Goal: Download file/media

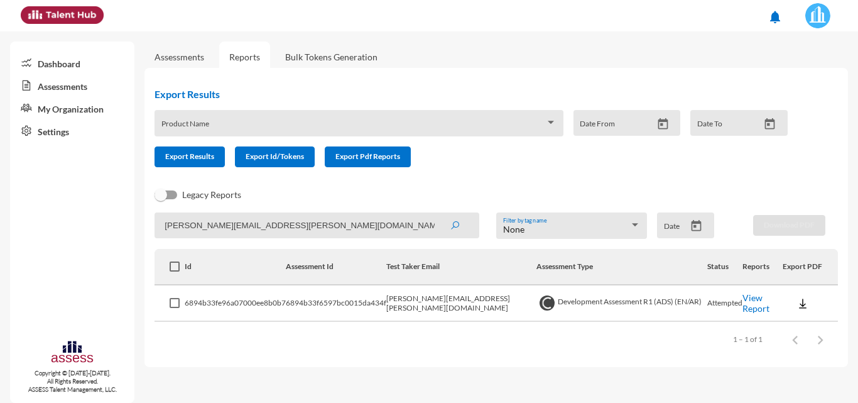
click at [197, 59] on link "Assessments" at bounding box center [180, 57] width 50 height 11
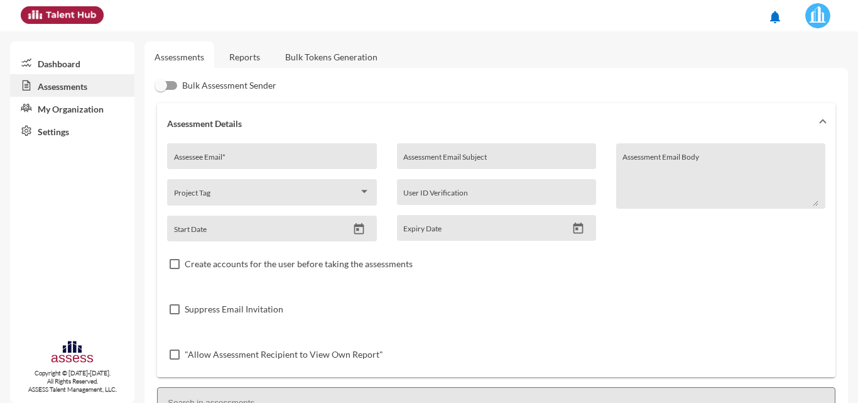
click at [260, 156] on input "Assessee Email *" at bounding box center [272, 161] width 196 height 10
paste input "[EMAIL_ADDRESS][PERSON_NAME][DOMAIN_NAME]"
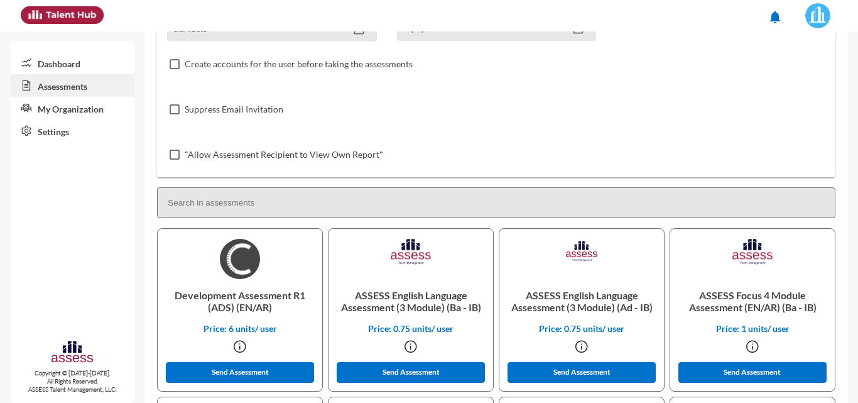
scroll to position [63, 0]
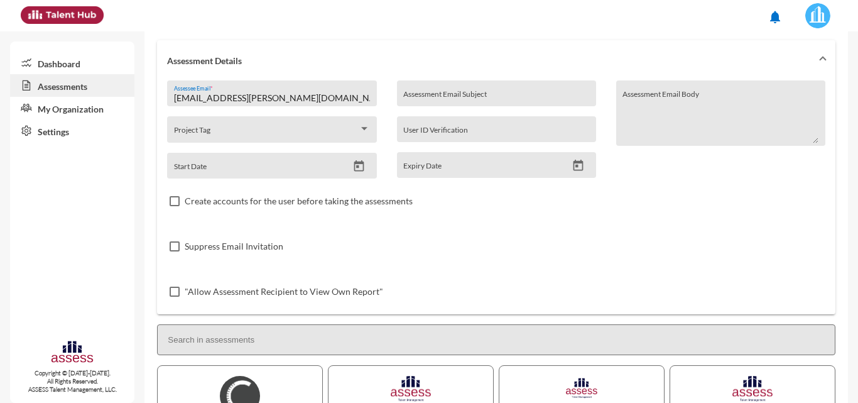
type input "[EMAIL_ADDRESS][PERSON_NAME][DOMAIN_NAME]"
click at [812, 21] on img at bounding box center [817, 15] width 25 height 25
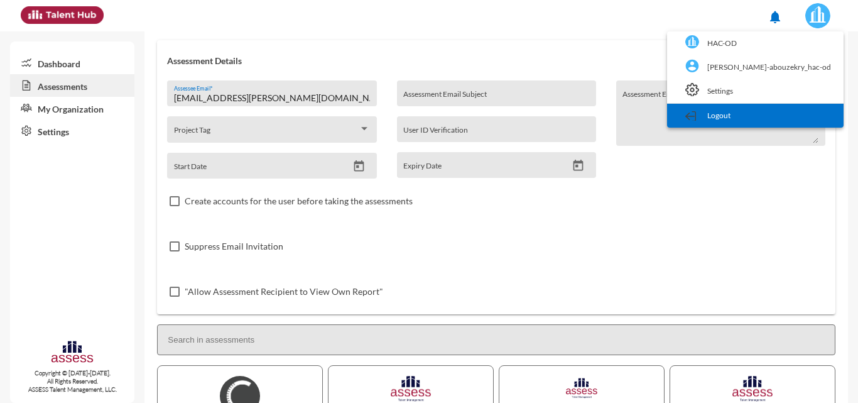
click at [786, 111] on link "Logout" at bounding box center [755, 116] width 164 height 24
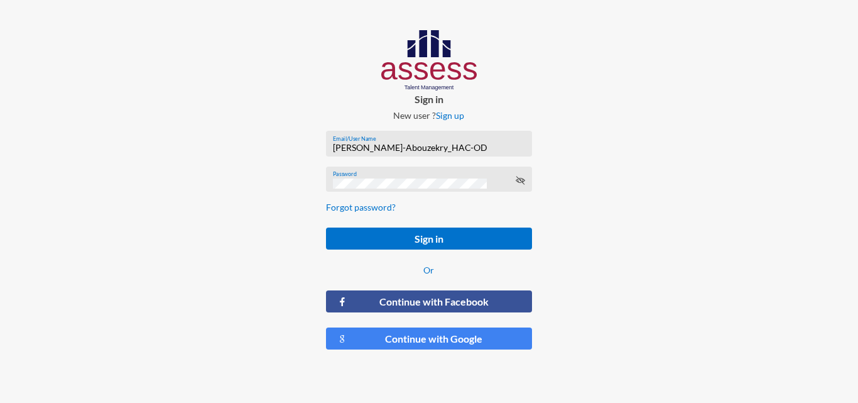
click at [452, 151] on input "[PERSON_NAME]-Abouzekry_HAC-OD" at bounding box center [429, 148] width 192 height 10
type input "HAH – Talent Map"
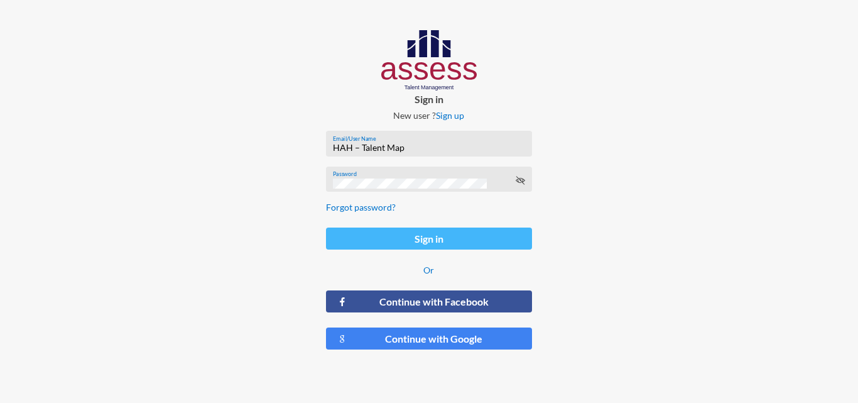
click at [459, 246] on button "Sign in" at bounding box center [428, 238] width 205 height 22
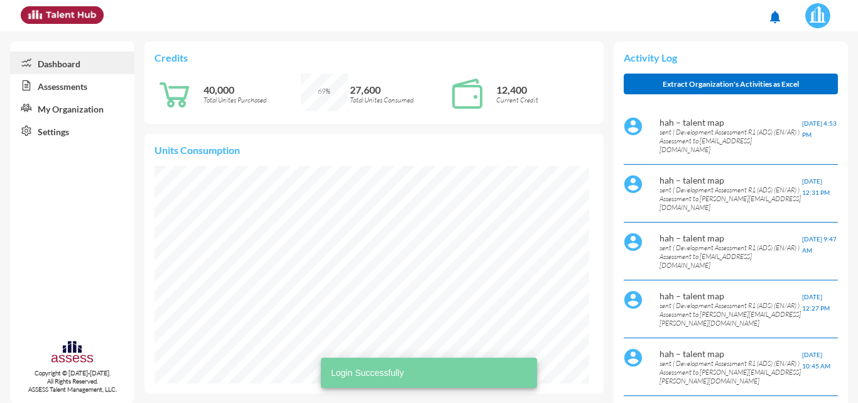
scroll to position [98, 207]
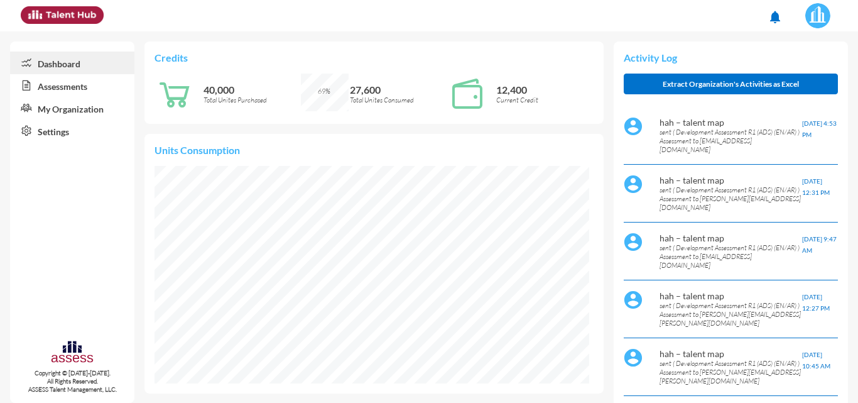
click at [84, 87] on link "Assessments" at bounding box center [72, 85] width 124 height 23
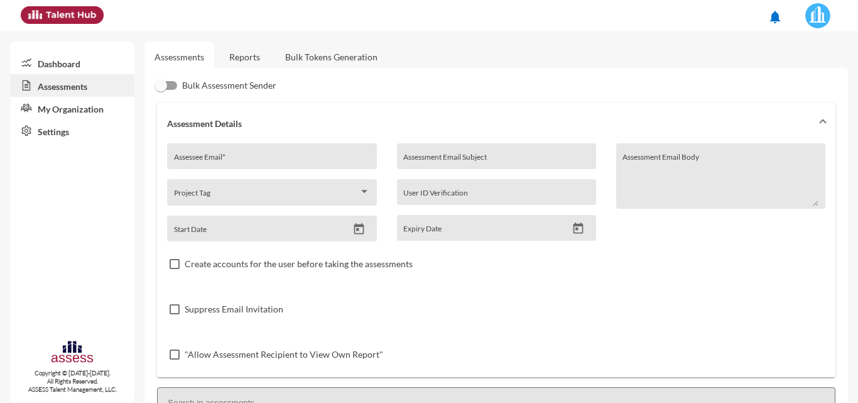
click at [251, 57] on link "Reports" at bounding box center [244, 56] width 51 height 31
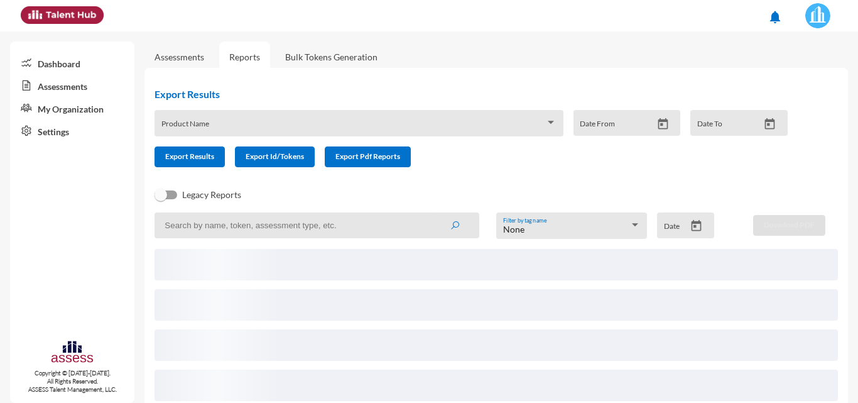
click at [342, 224] on input at bounding box center [317, 225] width 325 height 26
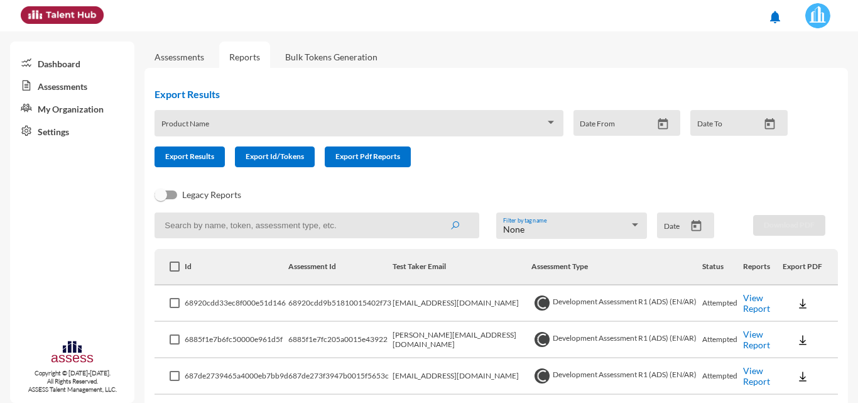
paste input "[EMAIL_ADDRESS][PERSON_NAME][DOMAIN_NAME]"
type input "[EMAIL_ADDRESS][PERSON_NAME][DOMAIN_NAME]"
click at [435, 214] on button "submit" at bounding box center [455, 225] width 40 height 23
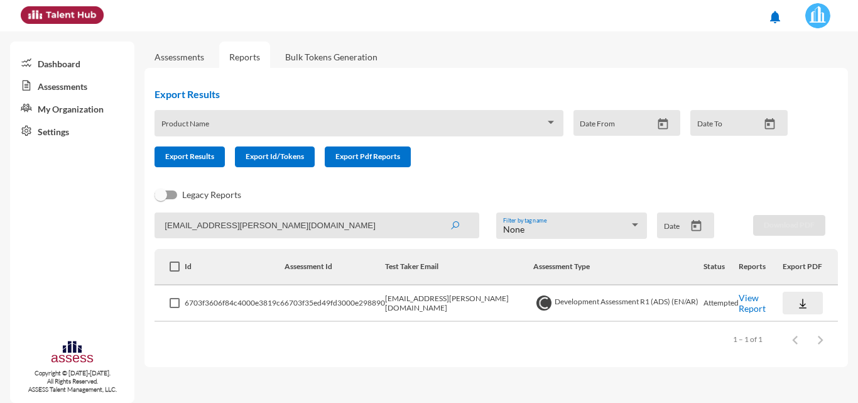
click at [809, 296] on button at bounding box center [803, 302] width 40 height 23
click at [800, 212] on button "OCM / EN" at bounding box center [819, 208] width 77 height 24
